Goal: Navigation & Orientation: Find specific page/section

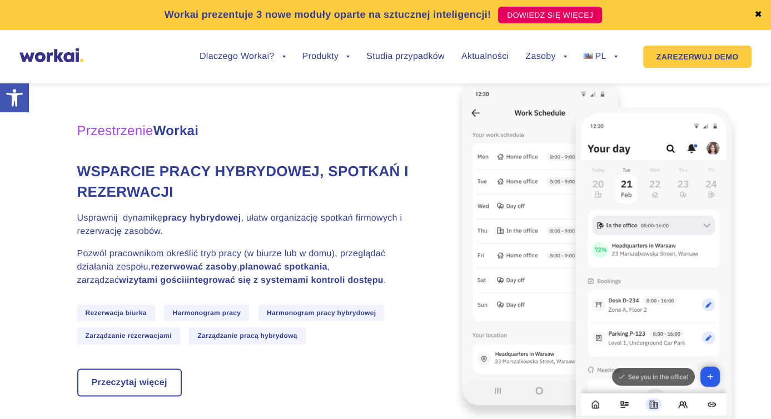
scroll to position [2890, 0]
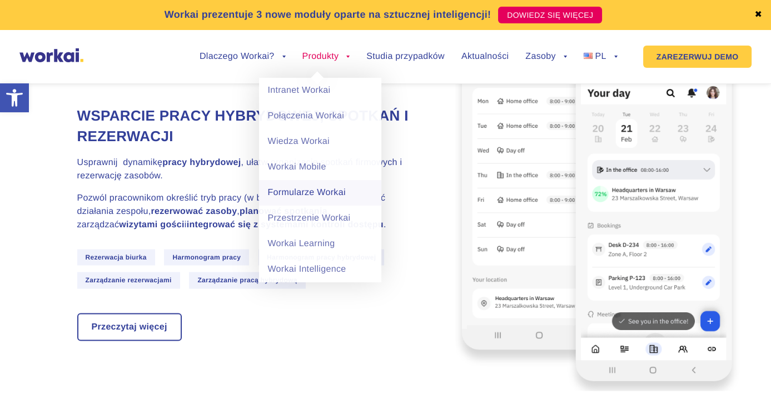
click at [321, 195] on font "Formularze Workai" at bounding box center [306, 192] width 78 height 9
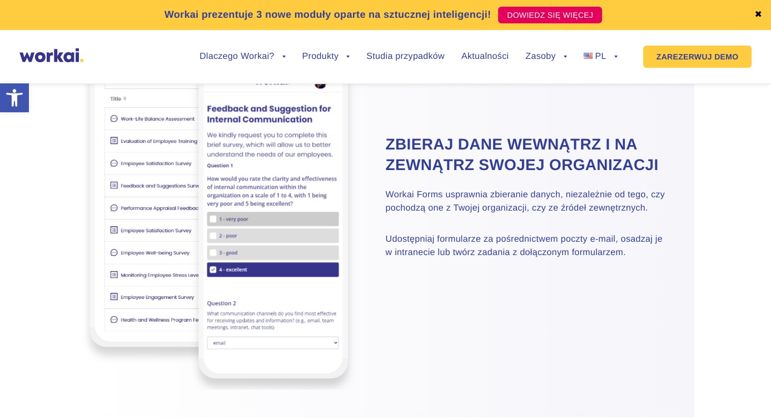
scroll to position [1278, 0]
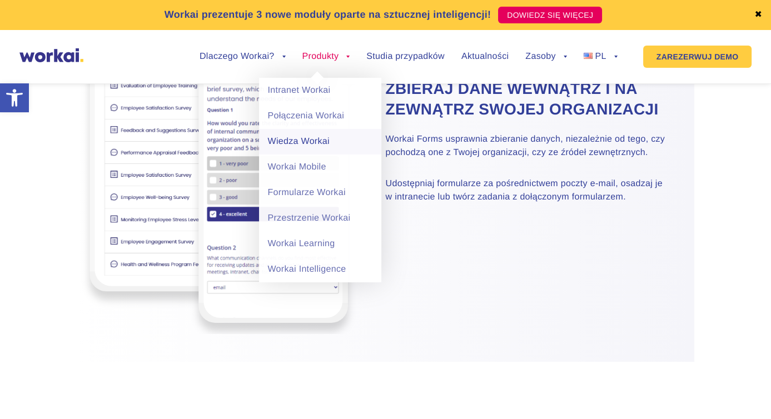
click at [306, 145] on font "Wiedza Workai" at bounding box center [298, 141] width 62 height 9
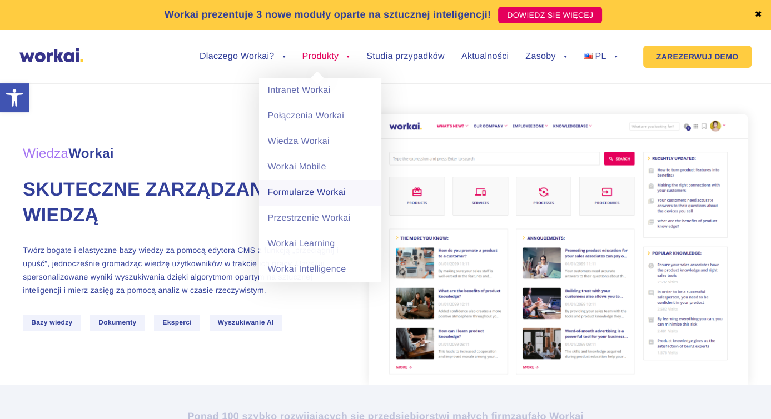
click at [300, 190] on font "Formularze Workai" at bounding box center [306, 192] width 78 height 9
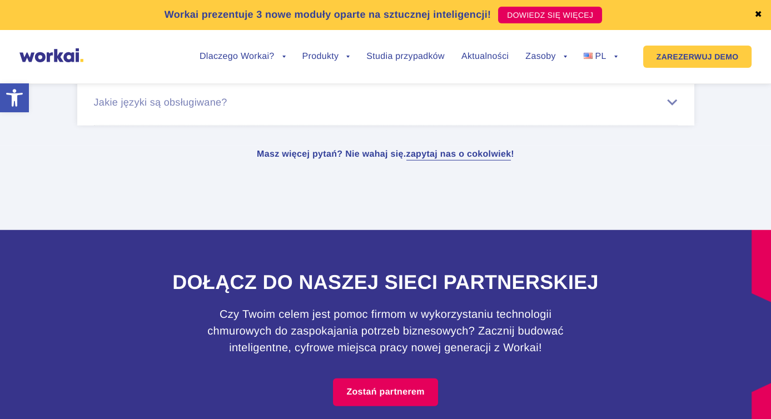
scroll to position [4057, 0]
